Goal: Information Seeking & Learning: Learn about a topic

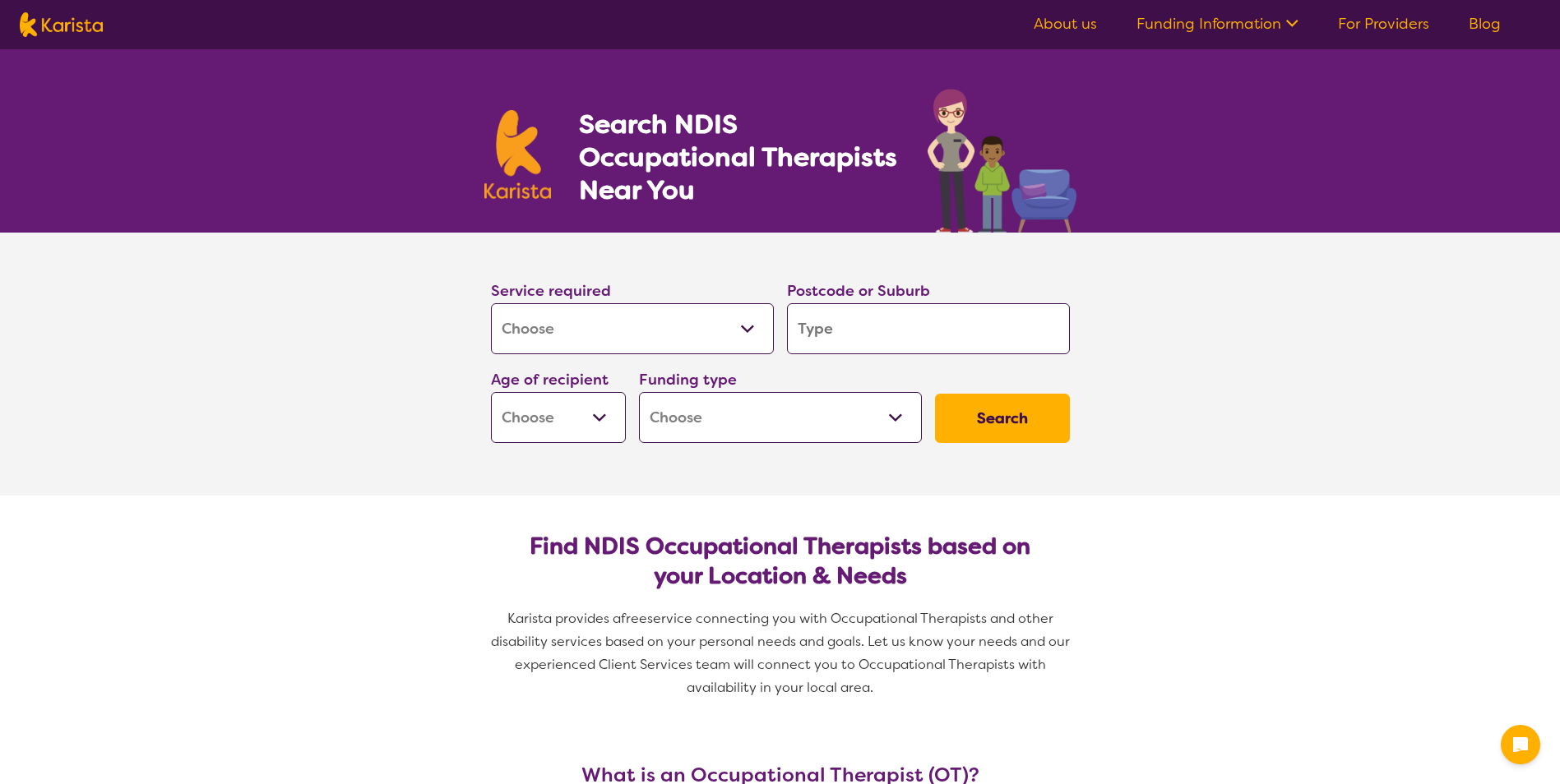
select select "[MEDICAL_DATA]"
drag, startPoint x: 0, startPoint y: 0, endPoint x: 879, endPoint y: 325, distance: 937.2
click at [879, 325] on input "search" at bounding box center [928, 328] width 283 height 51
type input "t"
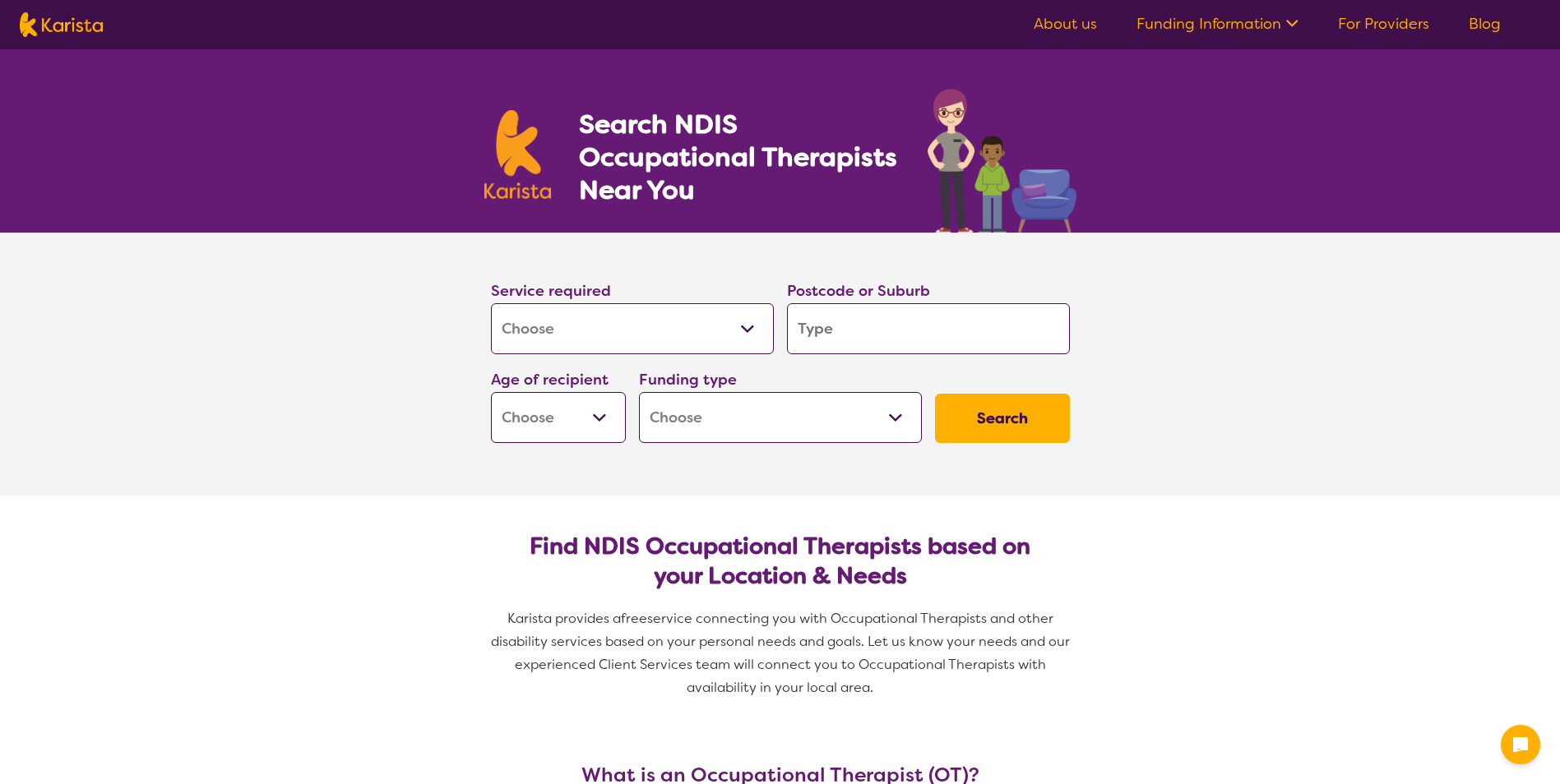
type input "t"
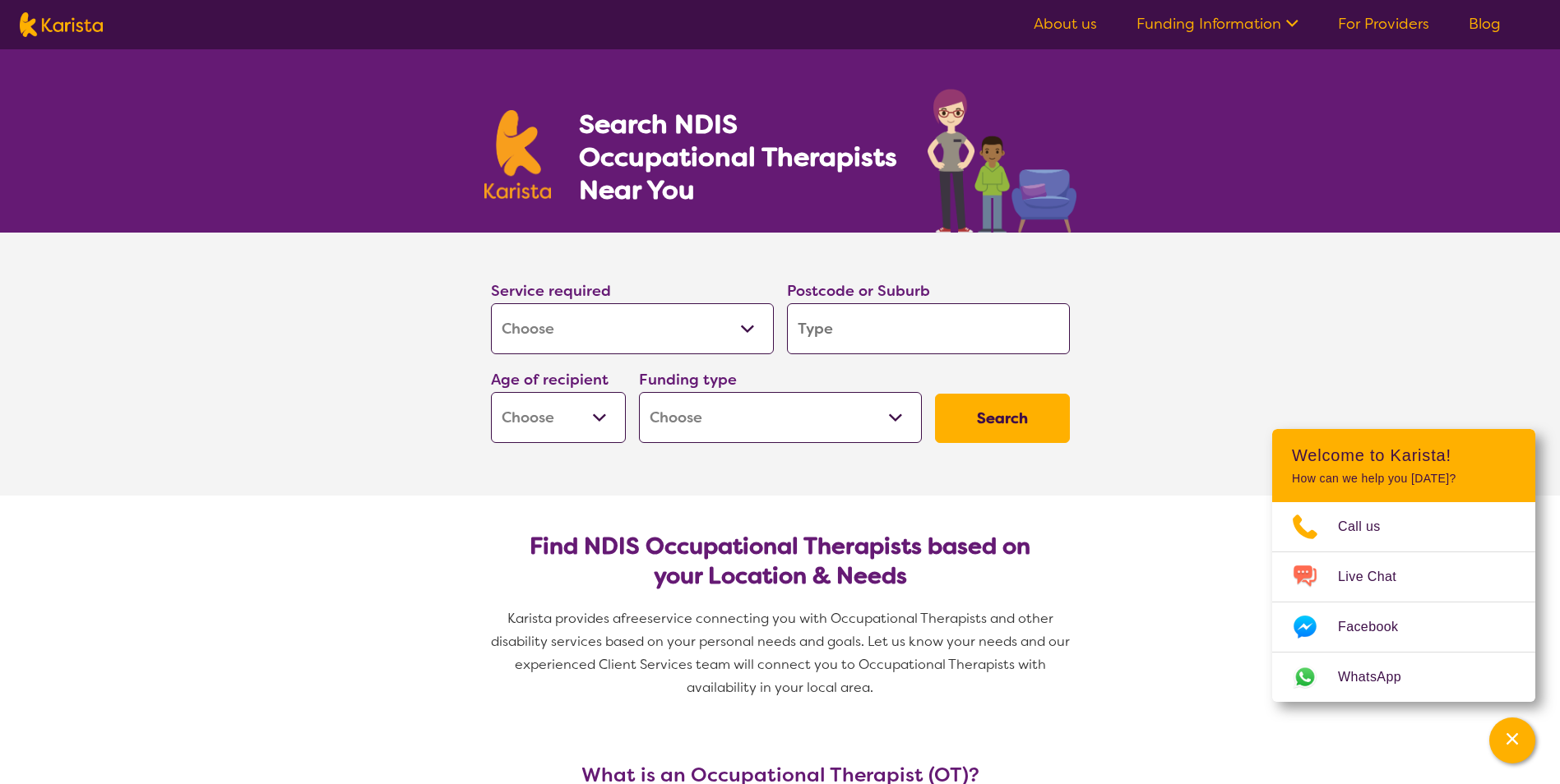
type input "4"
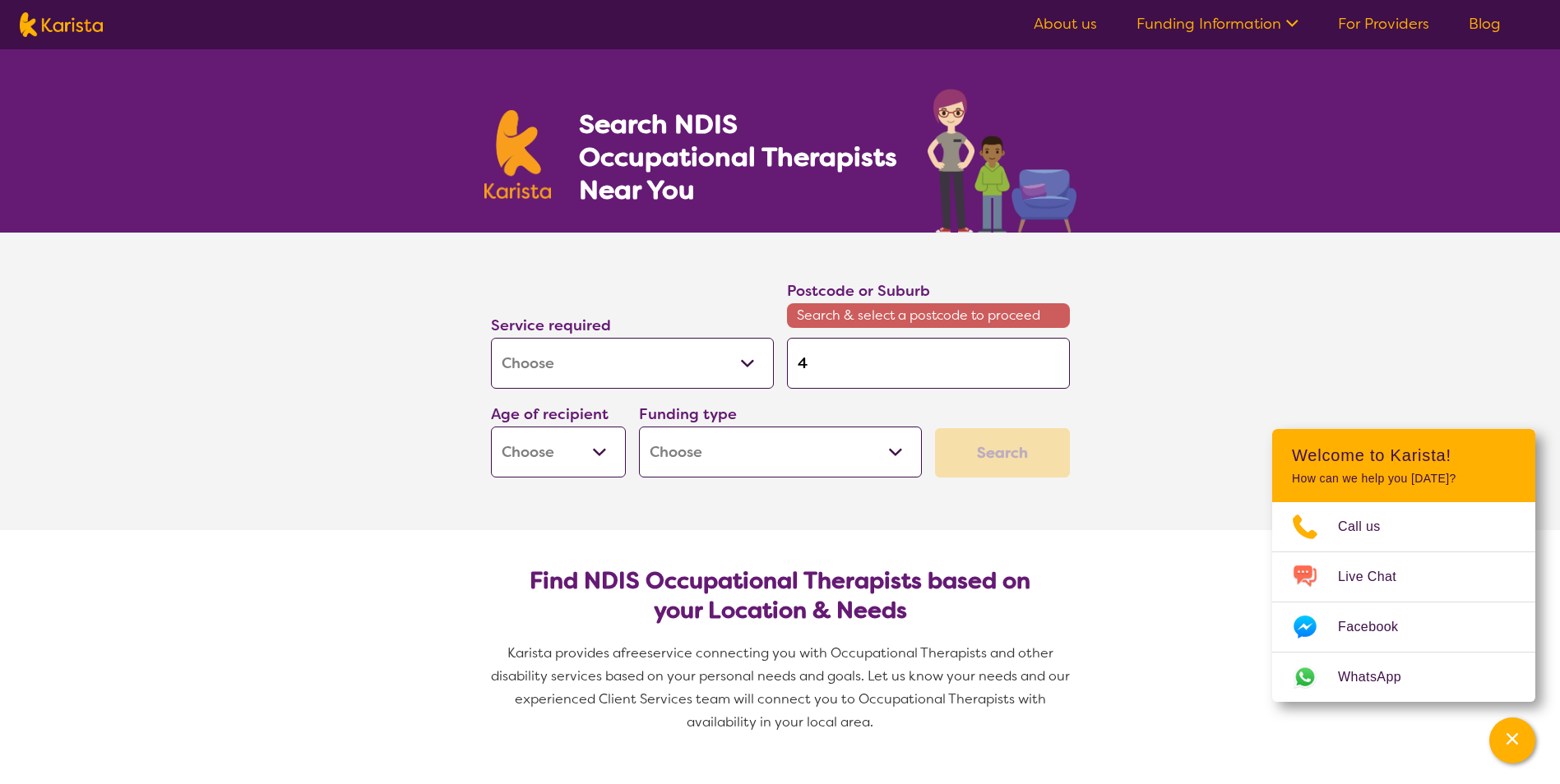
type input "40"
type input "406"
type input "4066"
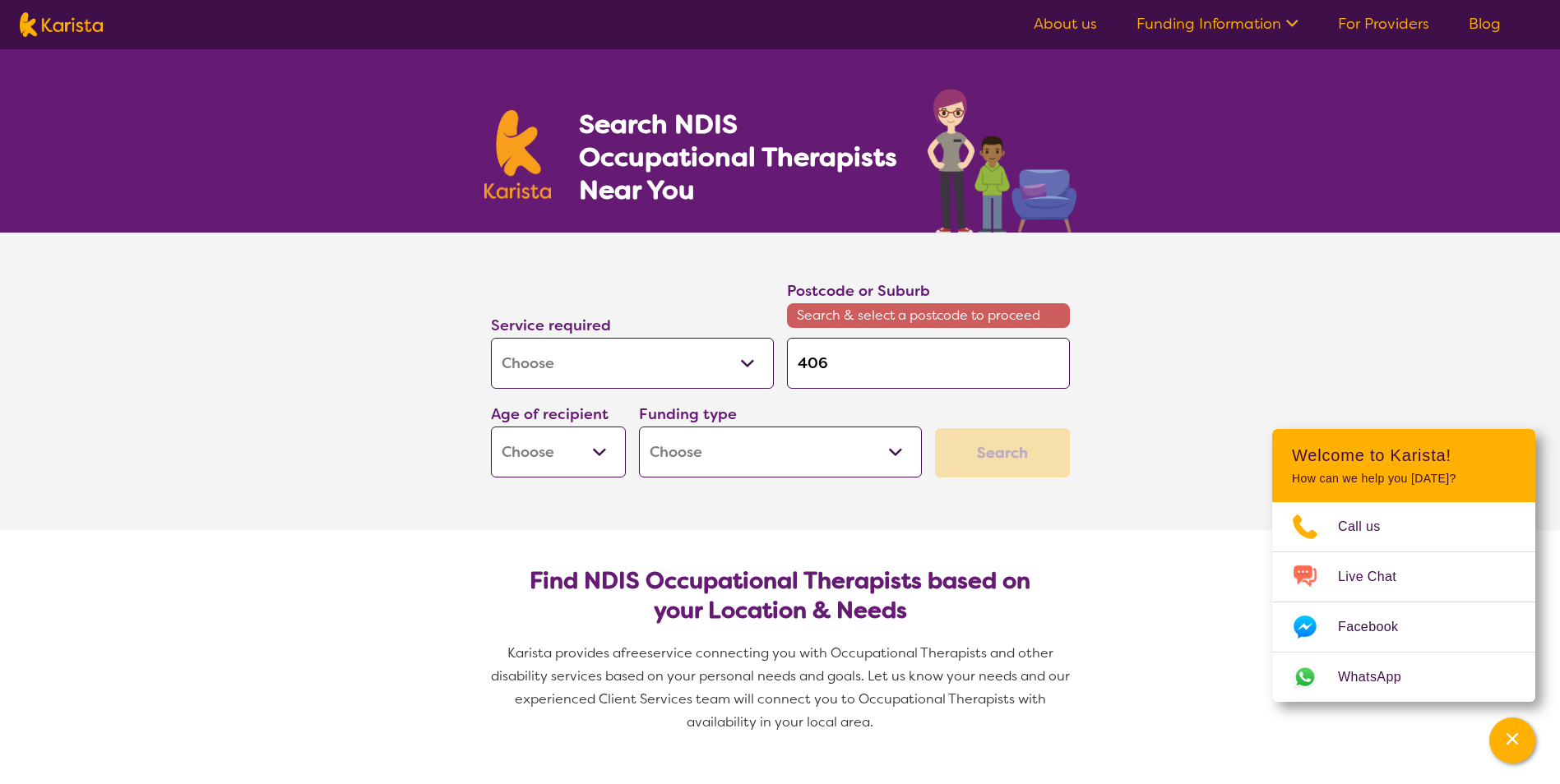
type input "4066"
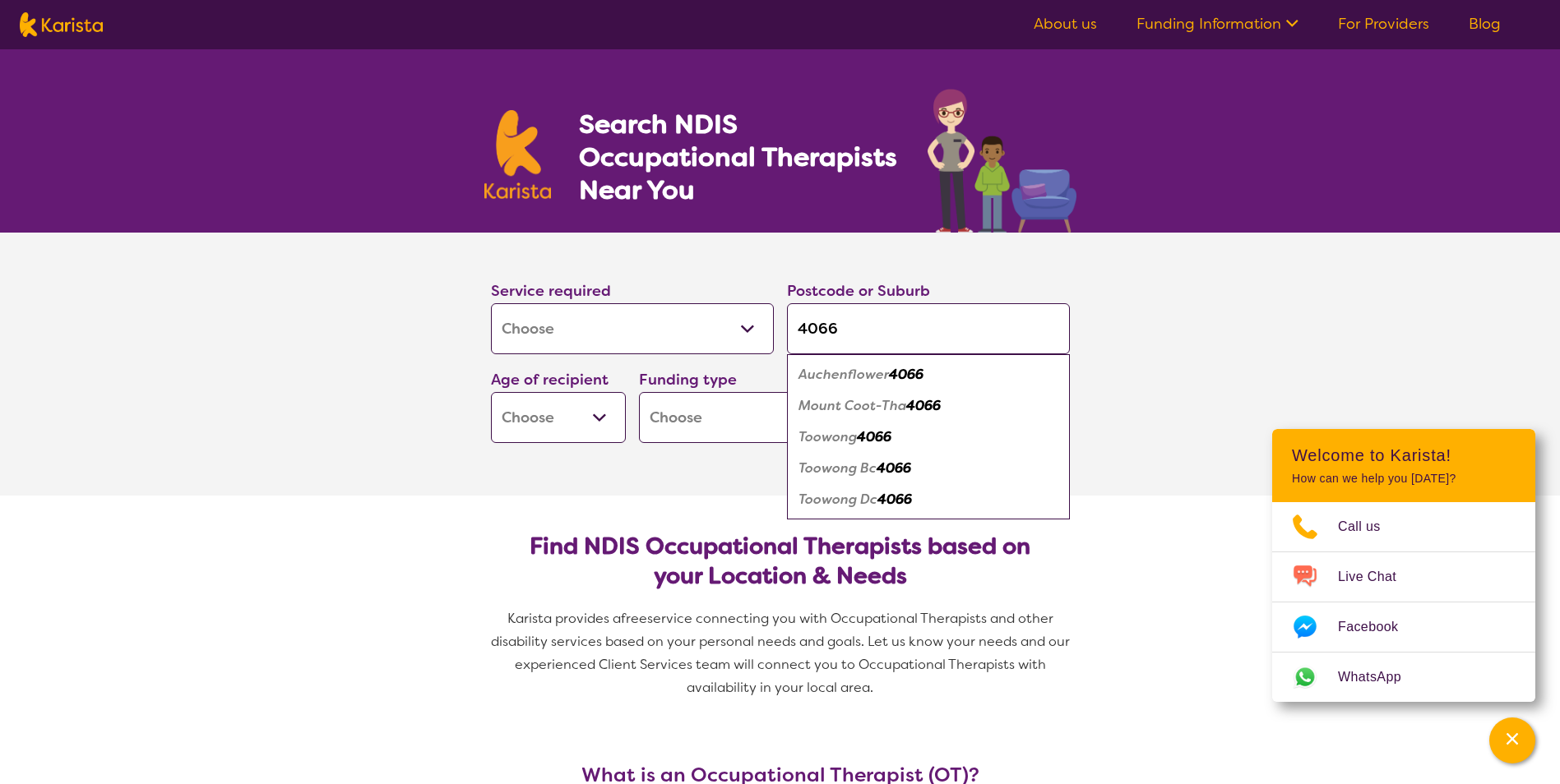
type input "4066"
click at [605, 419] on select "Early Childhood - 0 to 9 Child - 10 to 11 Adolescent - 12 to 17 Adult - 18 to 6…" at bounding box center [558, 417] width 135 height 51
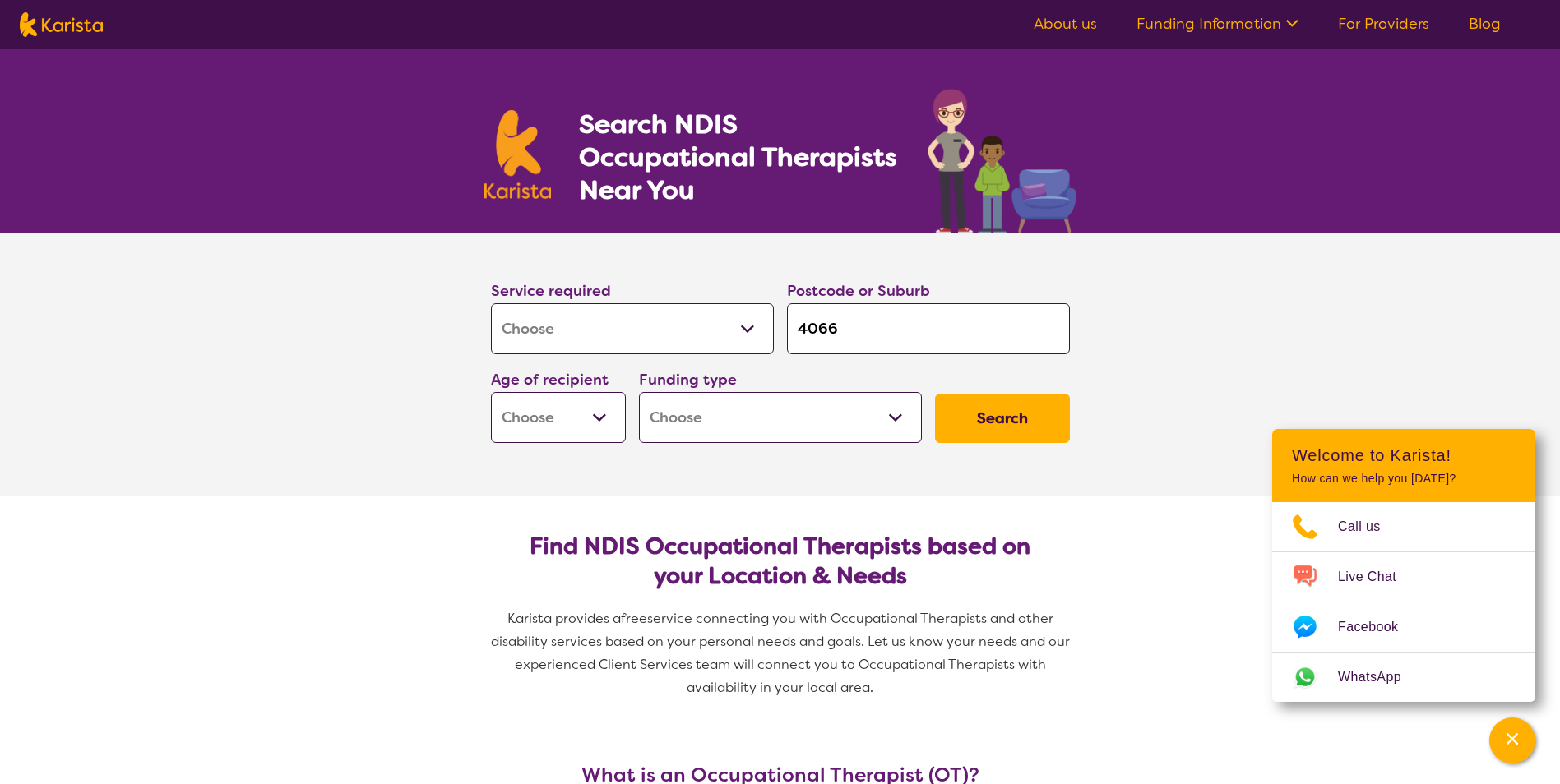
select select "AG"
click at [491, 392] on select "Early Childhood - 0 to 9 Child - 10 to 11 Adolescent - 12 to 17 Adult - 18 to 6…" at bounding box center [558, 417] width 135 height 51
select select "AG"
click at [893, 417] on select "Home Care Package (HCP) National Disability Insurance Scheme (NDIS) I don't know" at bounding box center [780, 417] width 283 height 51
select select "i-don-t-know"
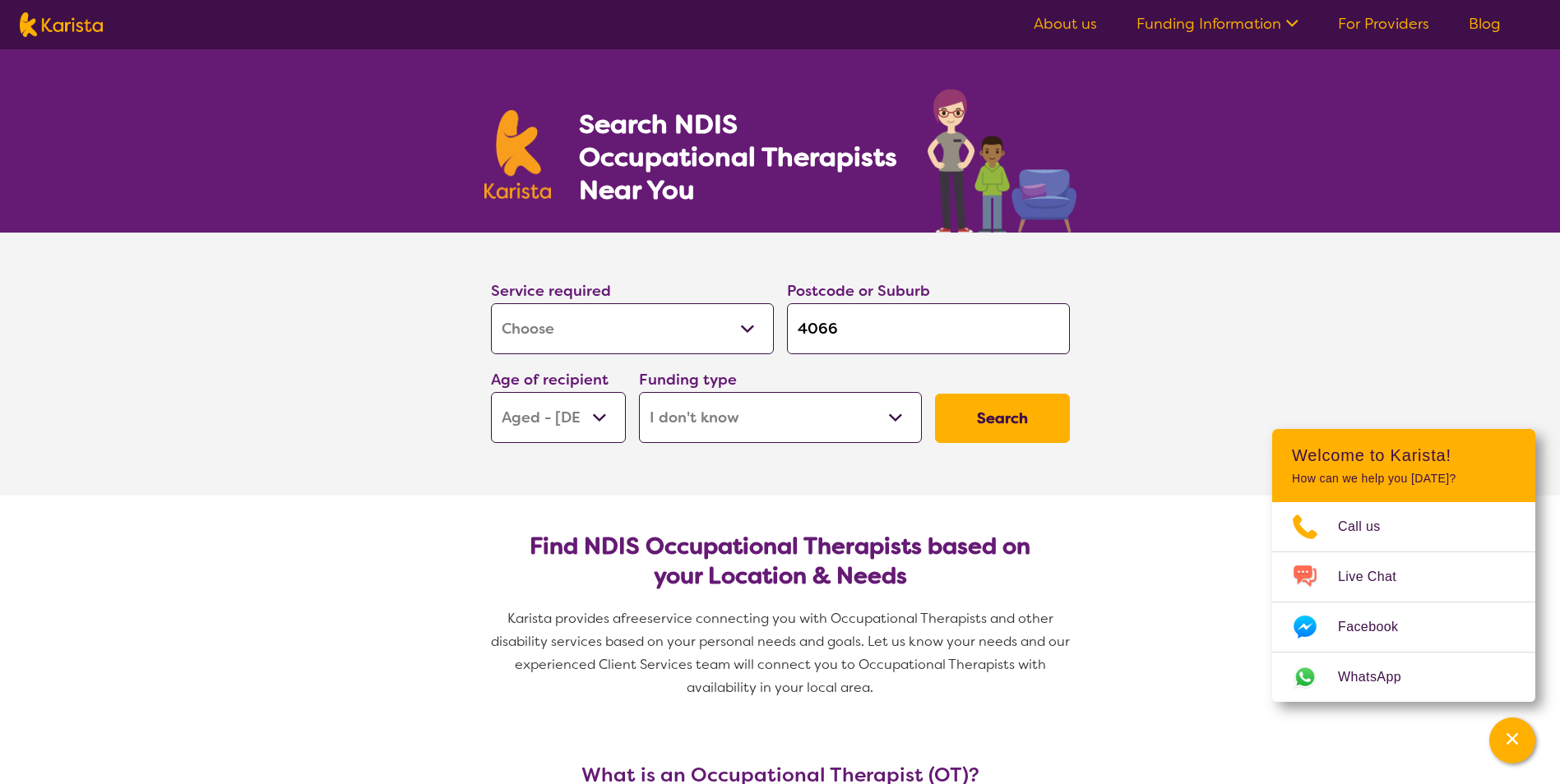
click at [639, 392] on select "Home Care Package (HCP) National Disability Insurance Scheme (NDIS) I don't know" at bounding box center [780, 417] width 283 height 51
select select "i-don-t-know"
click at [983, 416] on button "Search" at bounding box center [1002, 418] width 135 height 49
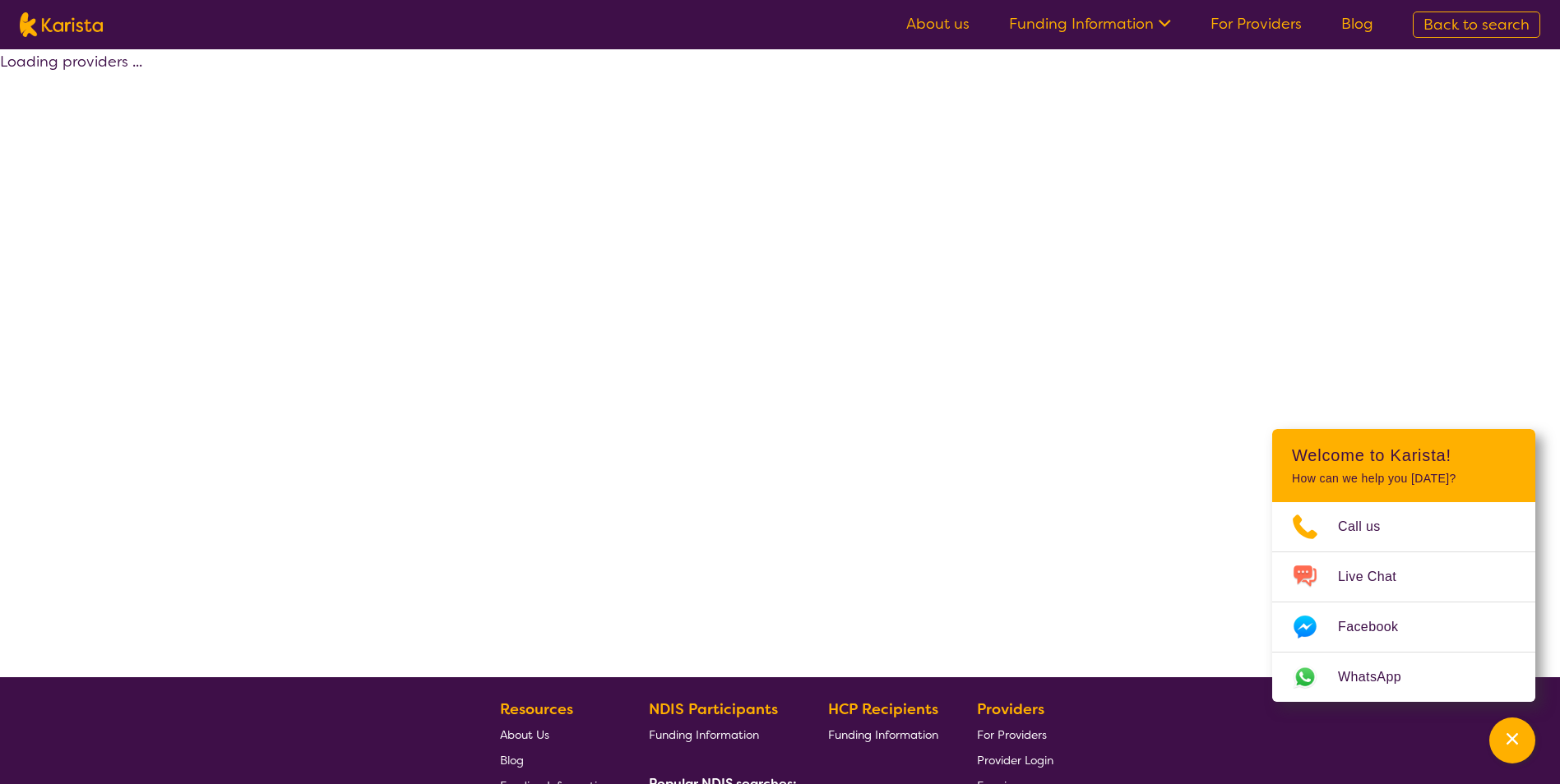
select select "[MEDICAL_DATA]"
select select "AG"
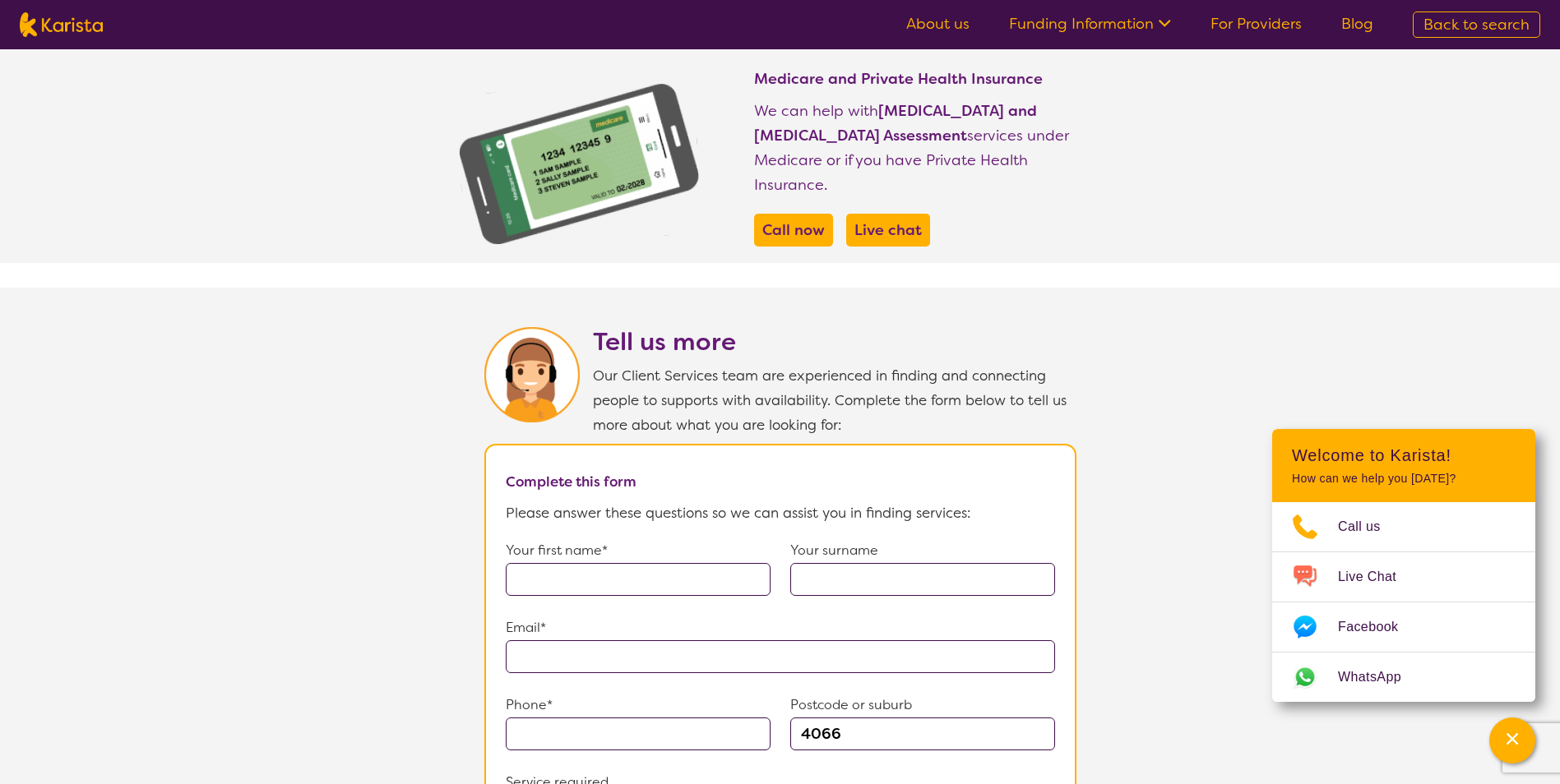
scroll to position [493, 0]
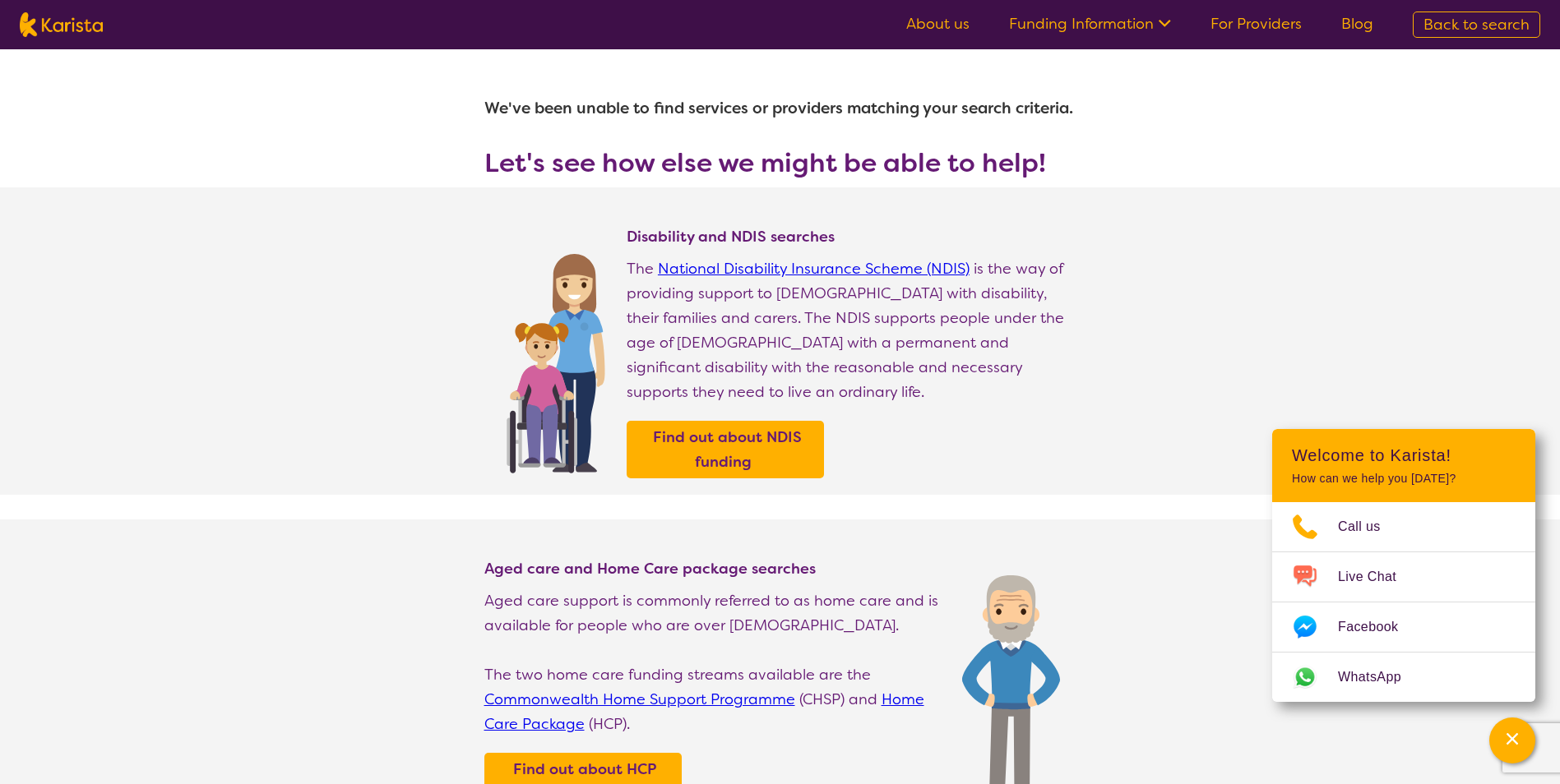
select select "[MEDICAL_DATA]"
select select "AG"
select select "i-don-t-know"
select select "[MEDICAL_DATA]"
select select "AG"
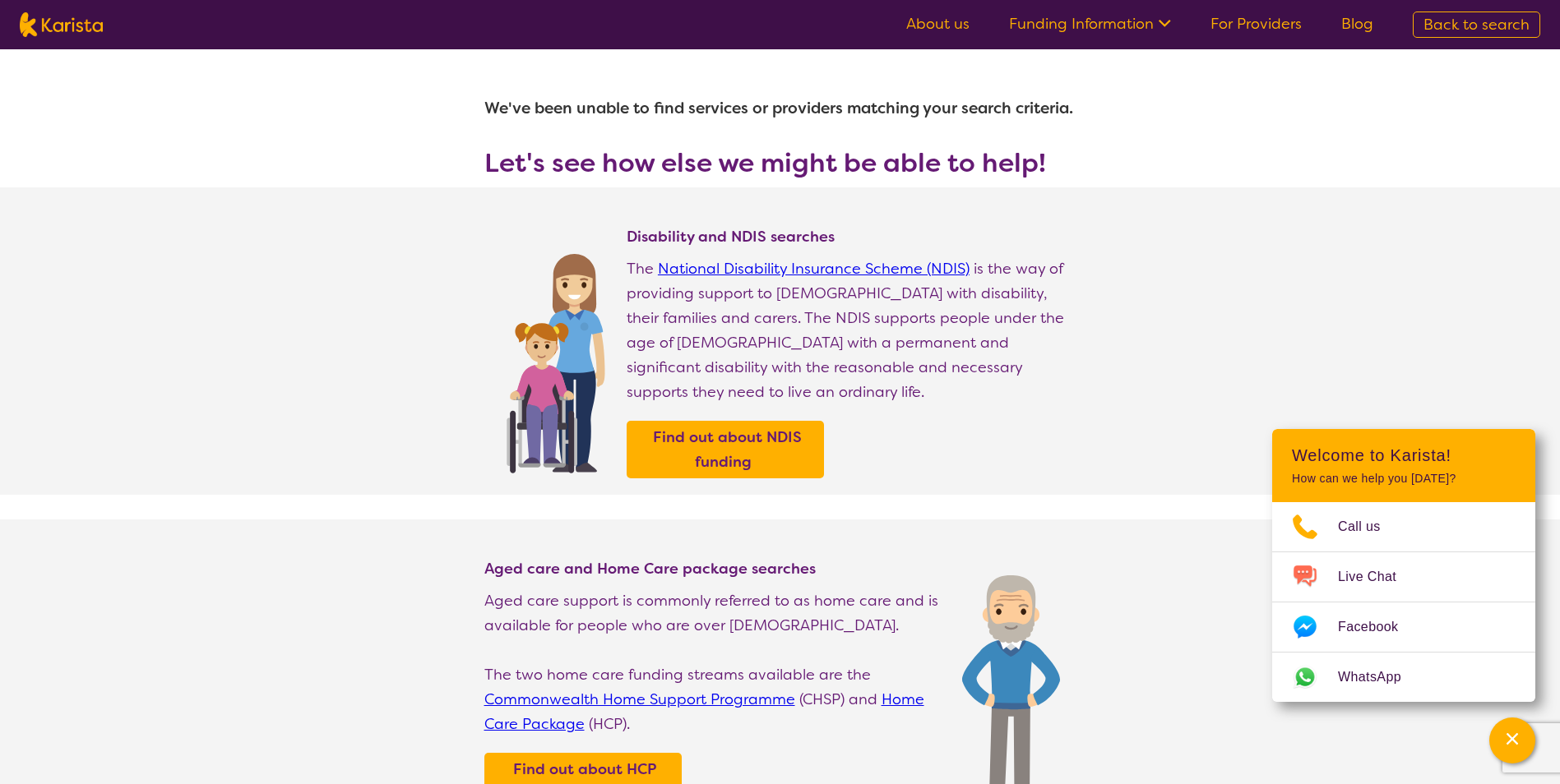
select select "i-don-t-know"
